Goal: Task Accomplishment & Management: Complete application form

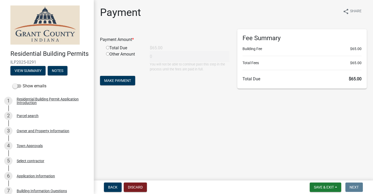
click at [108, 47] on input "radio" at bounding box center [107, 47] width 3 height 3
radio input "true"
type input "65"
click at [123, 79] on span "Make Payment" at bounding box center [117, 80] width 27 height 4
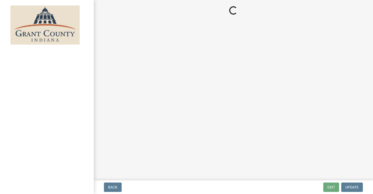
click at [30, 39] on img at bounding box center [44, 24] width 69 height 39
click at [303, 53] on main "Loading..." at bounding box center [233, 89] width 279 height 178
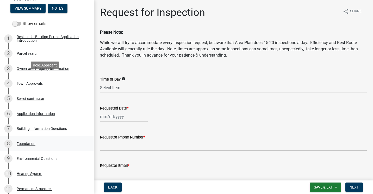
scroll to position [52, 0]
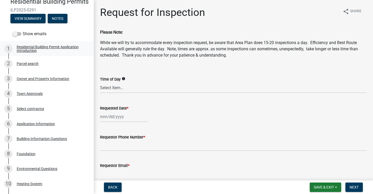
click at [57, 52] on div "Residential Building Permit Application Introduction" at bounding box center [51, 48] width 69 height 7
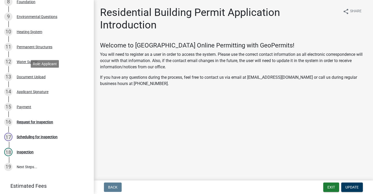
scroll to position [234, 0]
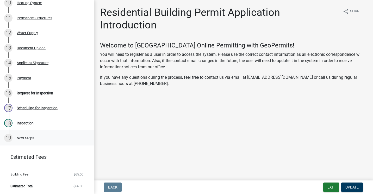
click at [26, 143] on link "19 Next Steps..." at bounding box center [47, 137] width 94 height 15
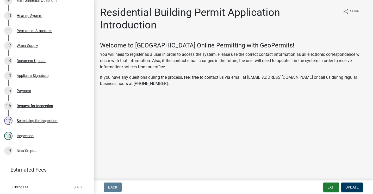
scroll to position [214, 0]
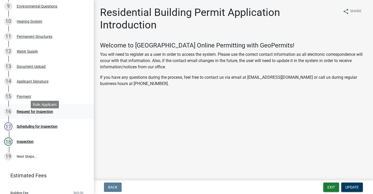
click at [46, 113] on div "Request for Inspection" at bounding box center [35, 112] width 36 height 4
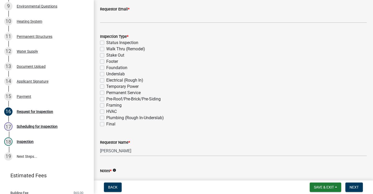
scroll to position [182, 0]
